Goal: Task Accomplishment & Management: Complete application form

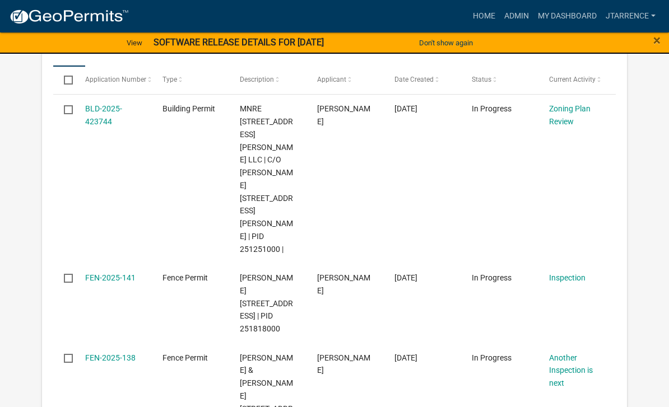
select select "3: 100"
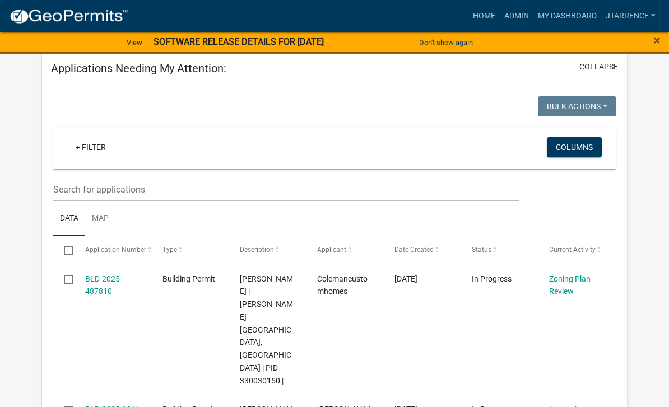
scroll to position [744, 0]
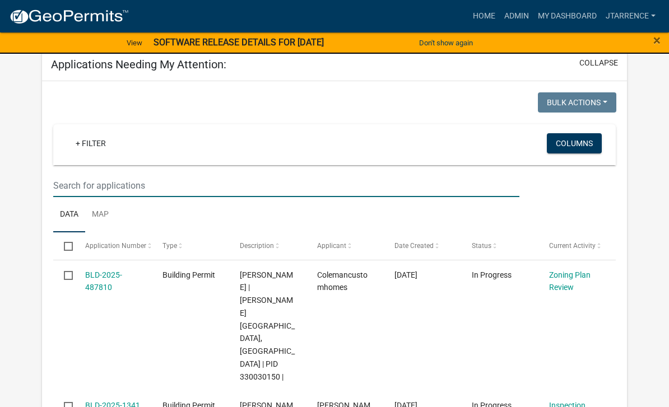
click at [91, 174] on input "text" at bounding box center [286, 185] width 466 height 23
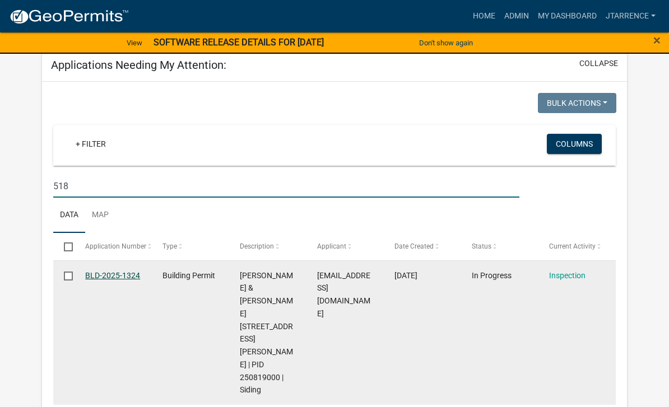
type input "518"
click at [118, 271] on link "BLD-2025-1324" at bounding box center [112, 275] width 55 height 9
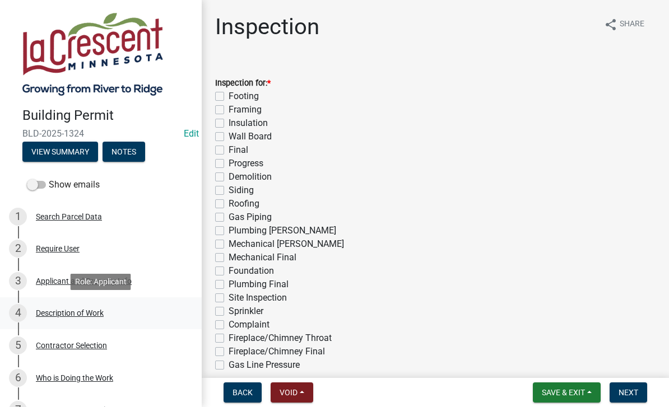
click at [92, 319] on div "4 Description of Work" at bounding box center [96, 313] width 175 height 18
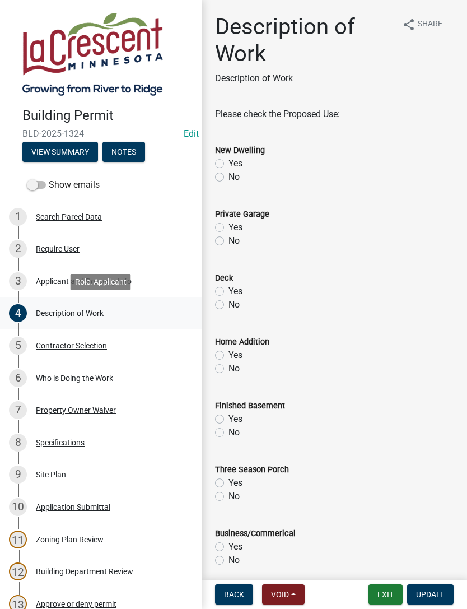
click at [128, 149] on button "Notes" at bounding box center [124, 152] width 43 height 20
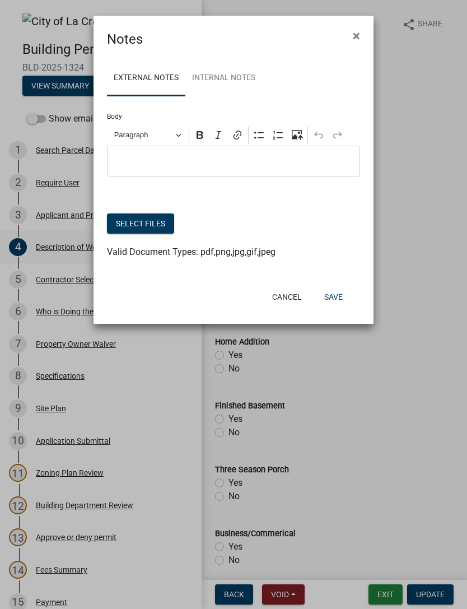
click at [152, 220] on button "Select files" at bounding box center [140, 224] width 67 height 20
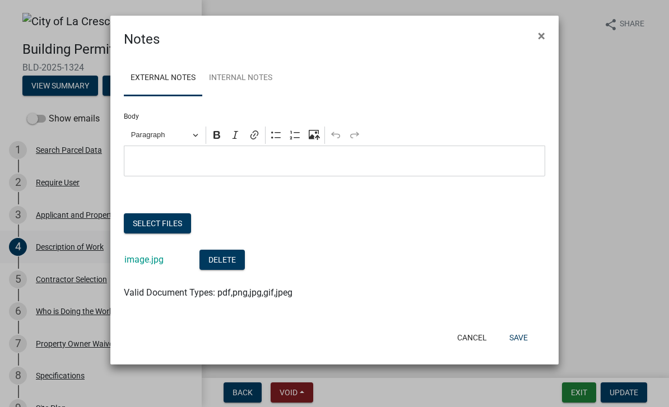
click at [154, 214] on button "Select files" at bounding box center [157, 224] width 67 height 20
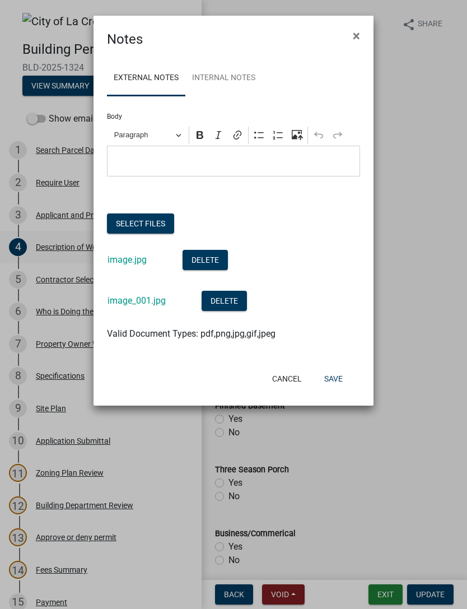
click at [135, 221] on button "Select files" at bounding box center [140, 224] width 67 height 20
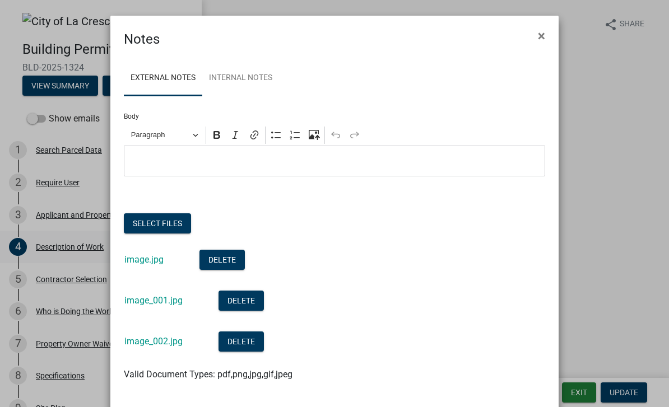
click at [165, 215] on button "Select files" at bounding box center [157, 224] width 67 height 20
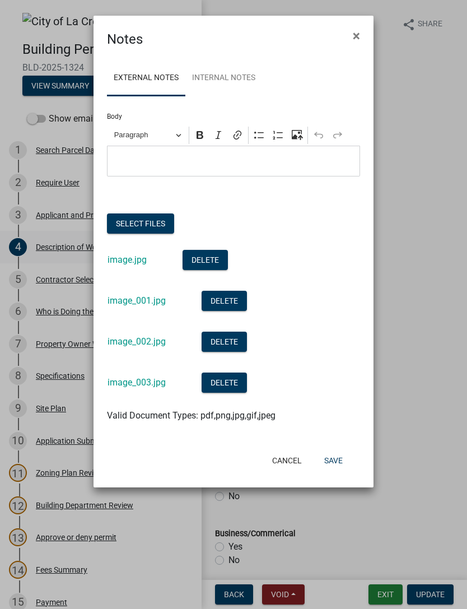
click at [337, 407] on button "Save" at bounding box center [334, 461] width 36 height 20
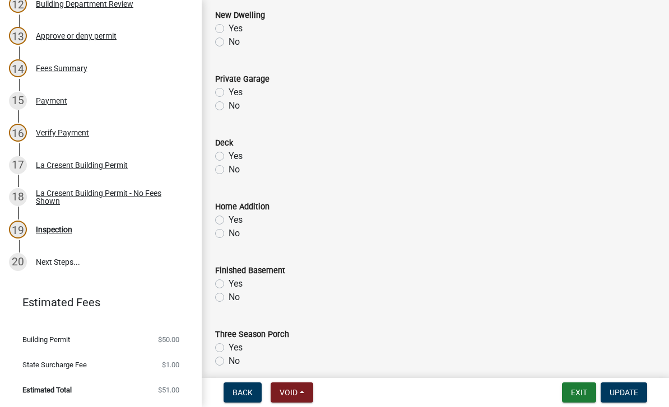
scroll to position [501, 0]
click at [59, 230] on div "Inspection" at bounding box center [54, 230] width 36 height 8
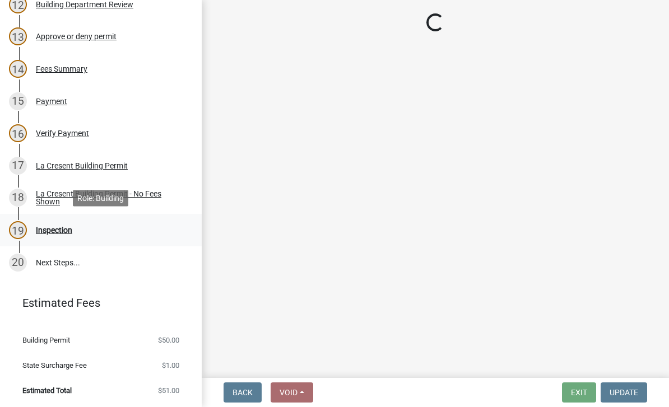
scroll to position [0, 0]
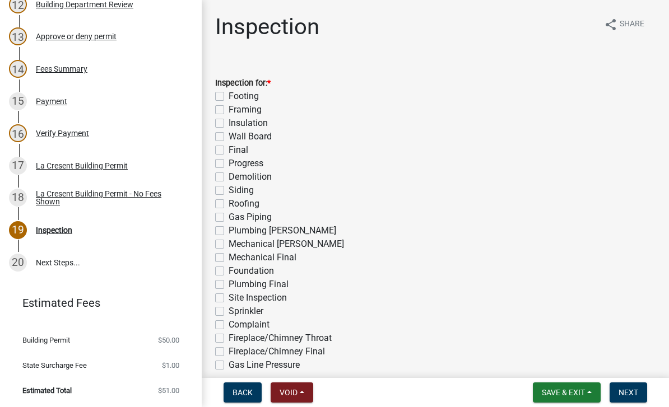
click at [229, 187] on label "Siding" at bounding box center [241, 190] width 25 height 13
click at [229, 187] on input "Siding" at bounding box center [232, 187] width 7 height 7
checkbox input "true"
checkbox input "false"
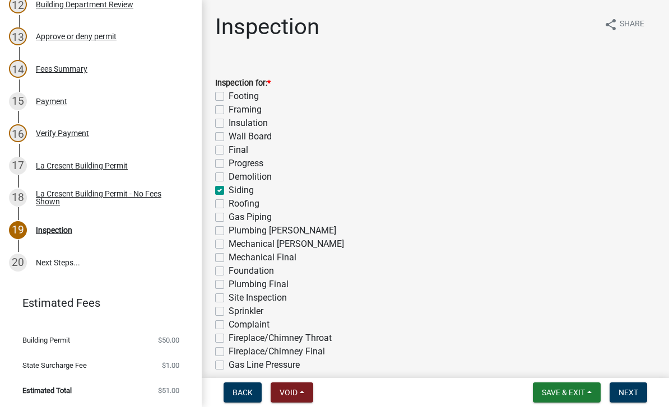
checkbox input "false"
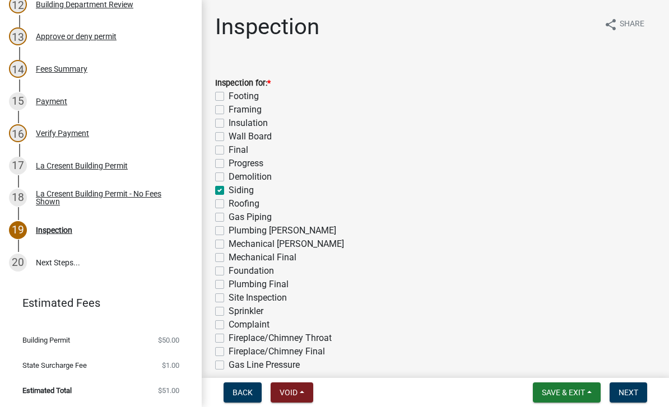
checkbox input "true"
checkbox input "false"
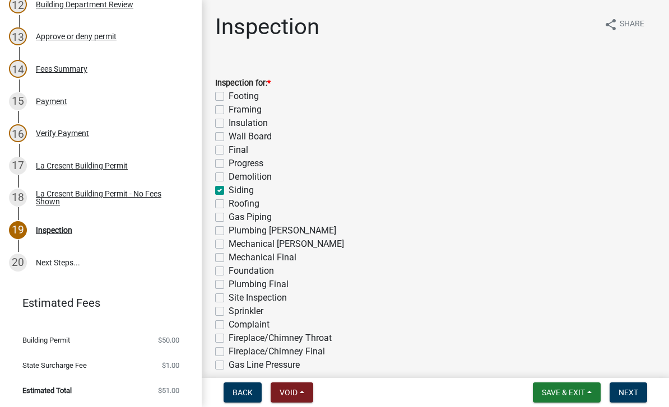
checkbox input "false"
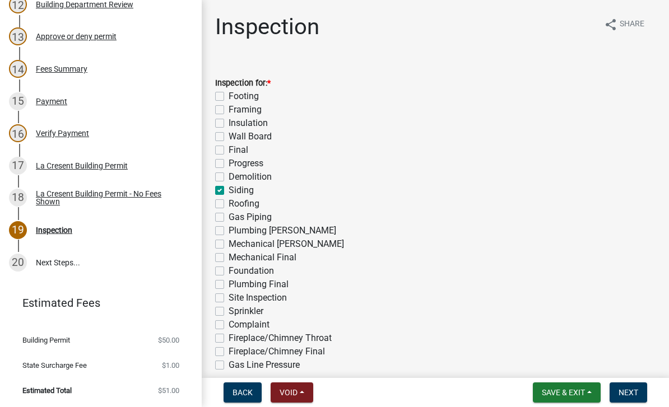
checkbox input "false"
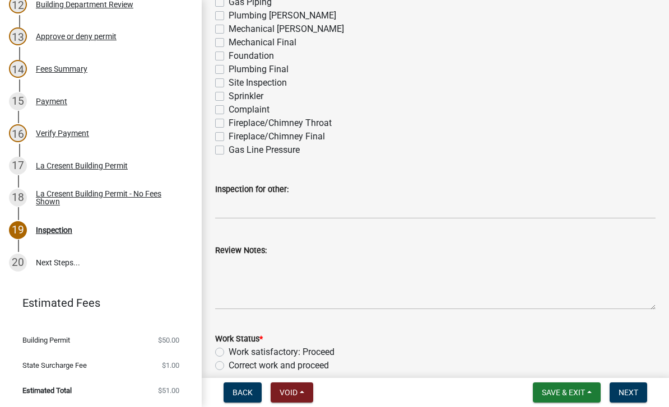
scroll to position [228, 0]
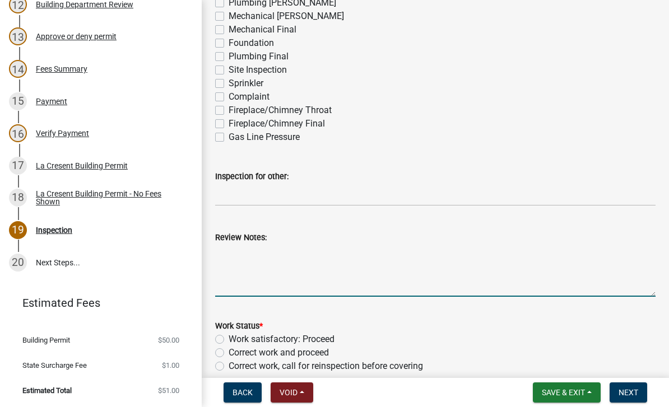
click at [287, 257] on textarea "Review Notes:" at bounding box center [435, 270] width 441 height 53
type textarea "Inspected new house wrap. Pictures obtained."
click at [327, 337] on label "Work satisfactory: Proceed" at bounding box center [282, 339] width 106 height 13
click at [236, 337] on input "Work satisfactory: Proceed" at bounding box center [232, 336] width 7 height 7
radio input "true"
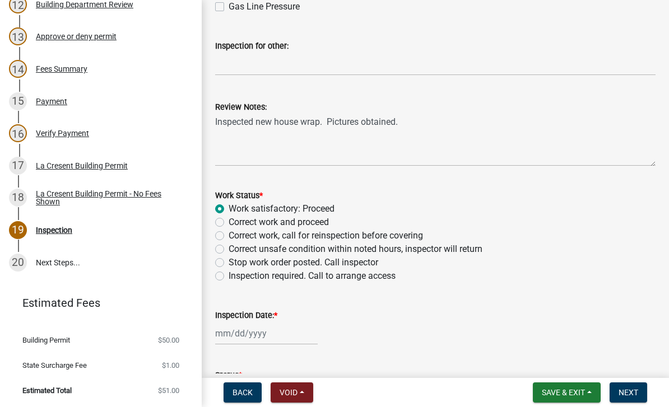
scroll to position [361, 0]
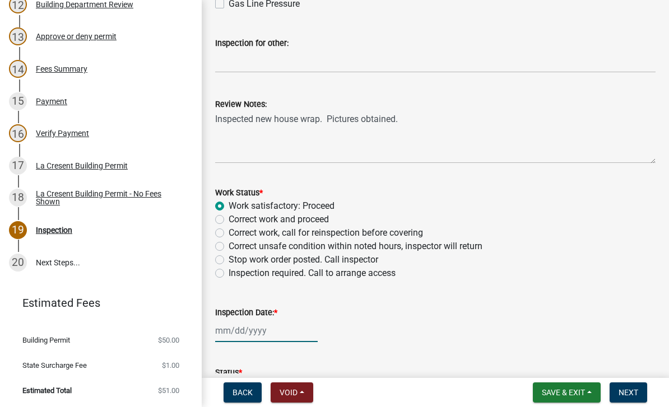
click at [250, 328] on div at bounding box center [266, 330] width 103 height 23
select select "10"
select select "2025"
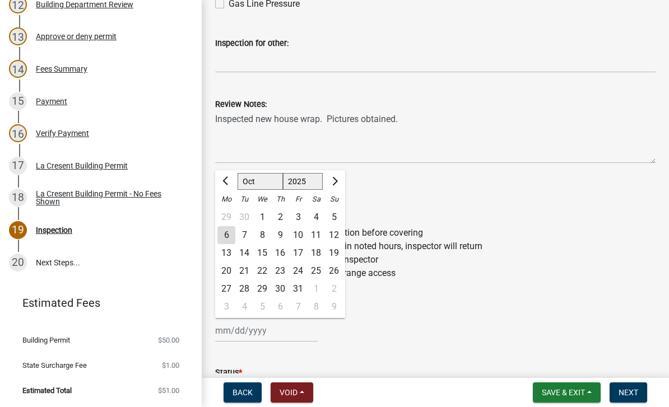
click at [229, 234] on div "6" at bounding box center [226, 235] width 18 height 18
type input "[DATE]"
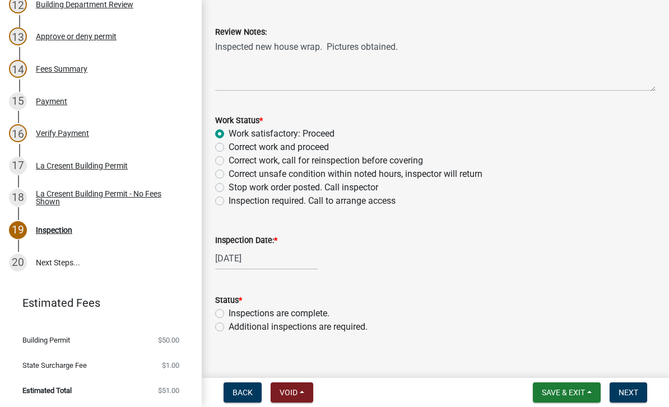
scroll to position [437, 0]
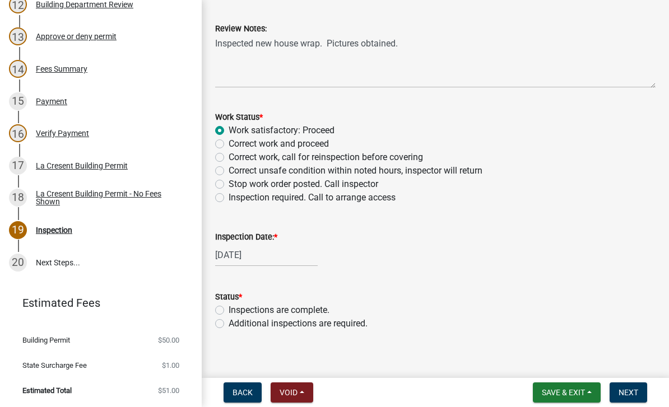
click at [332, 327] on label "Additional inspections are required." at bounding box center [298, 323] width 139 height 13
click at [236, 325] on input "Additional inspections are required." at bounding box center [232, 320] width 7 height 7
radio input "true"
click at [634, 397] on span "Next" at bounding box center [629, 392] width 20 height 9
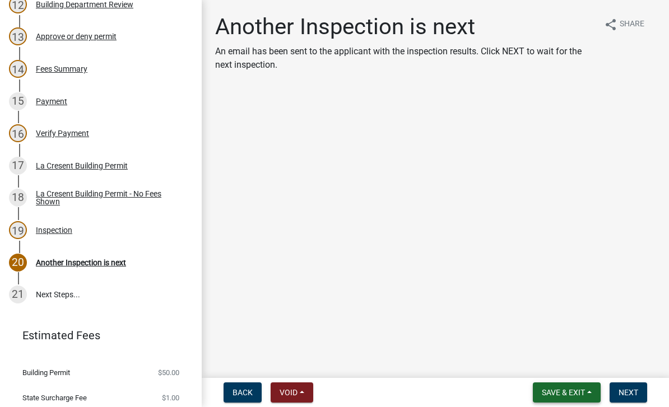
click at [568, 392] on span "Save & Exit" at bounding box center [563, 392] width 43 height 9
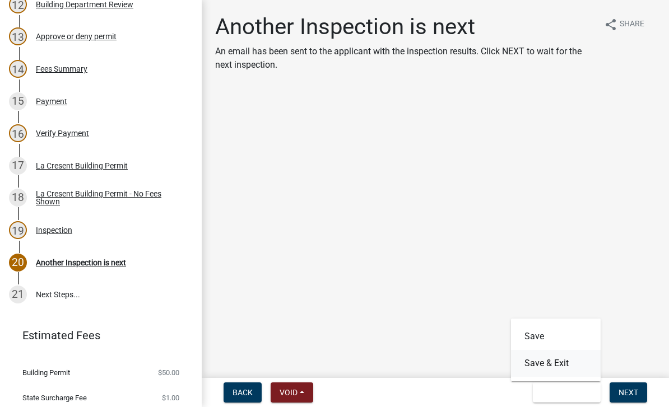
click at [560, 359] on button "Save & Exit" at bounding box center [556, 363] width 90 height 27
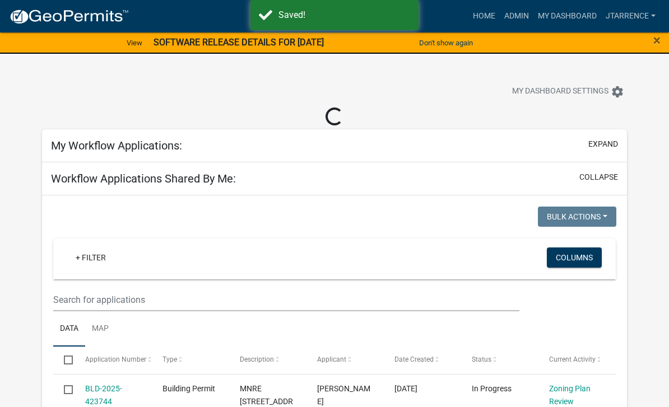
select select "3: 100"
